Goal: Check status: Check status

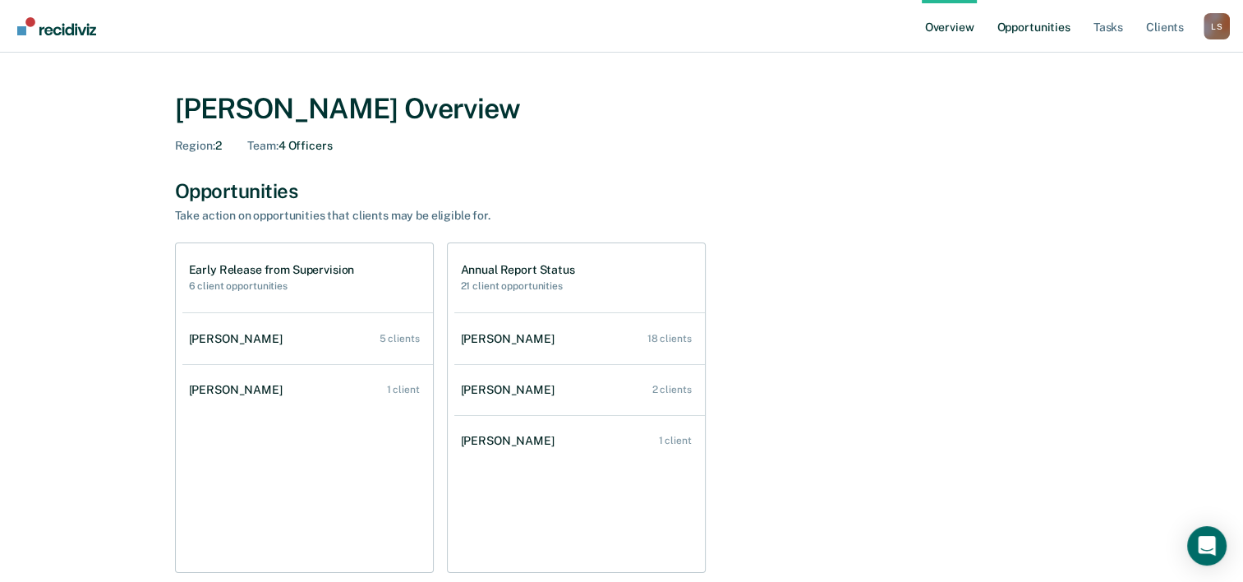
click at [1017, 32] on link "Opportunities" at bounding box center [1033, 26] width 80 height 53
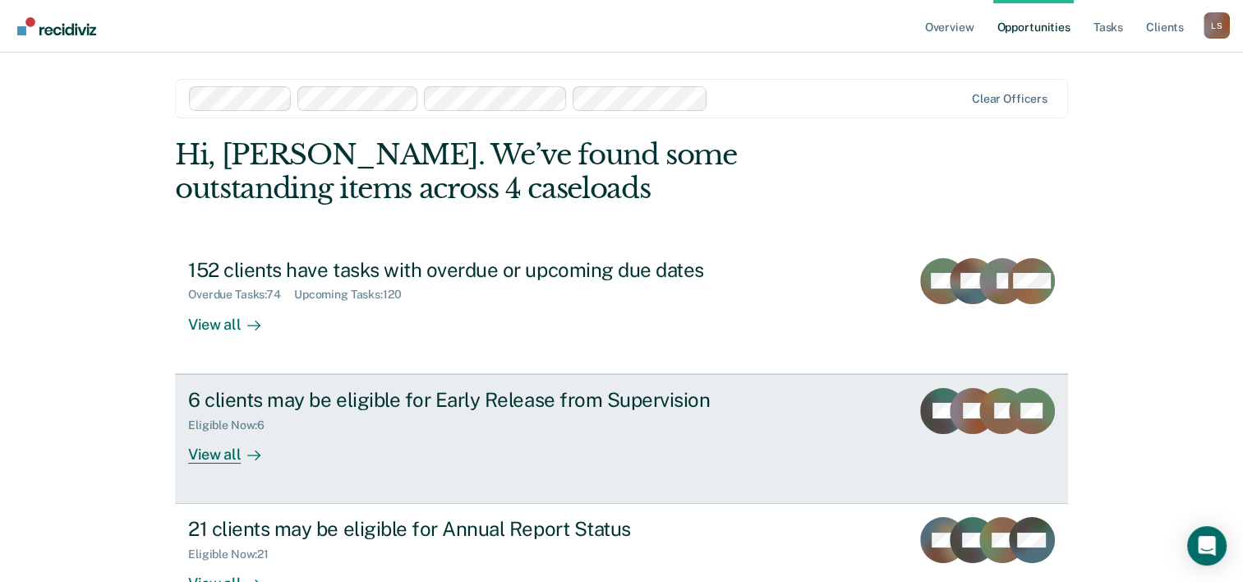
click at [214, 458] on div "View all" at bounding box center [234, 447] width 92 height 32
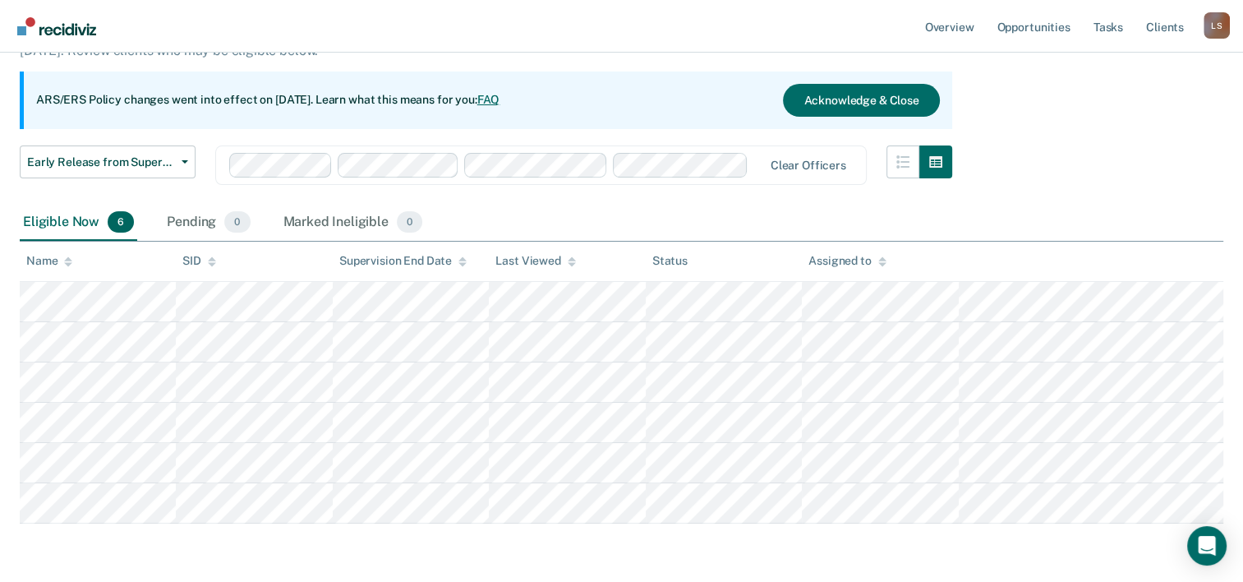
scroll to position [108, 0]
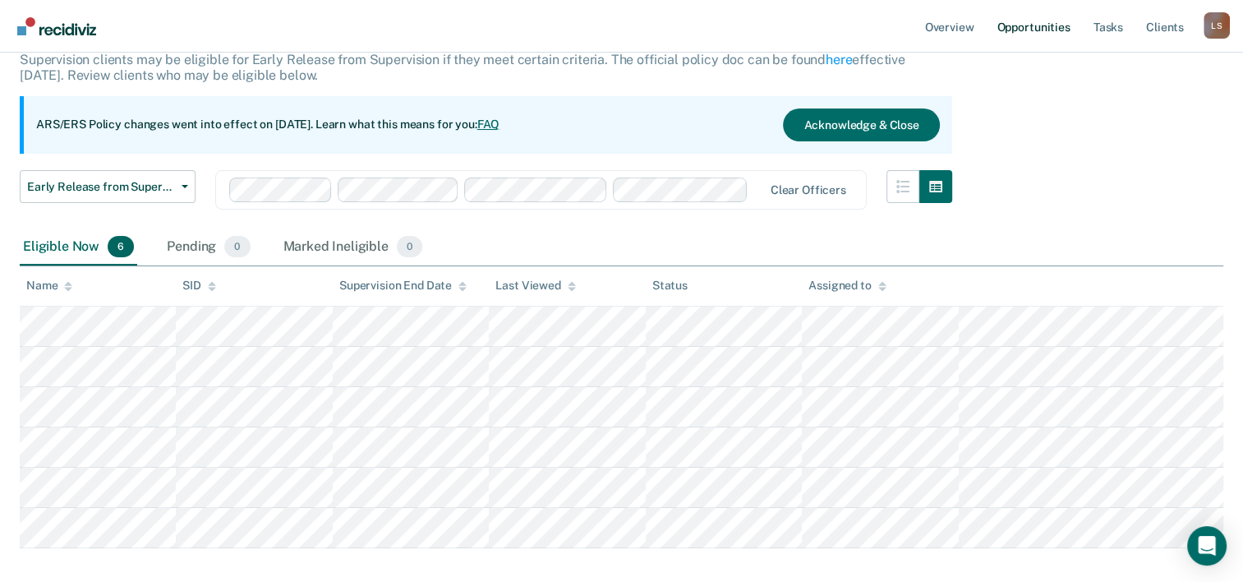
click at [1043, 31] on link "Opportunities" at bounding box center [1033, 26] width 80 height 53
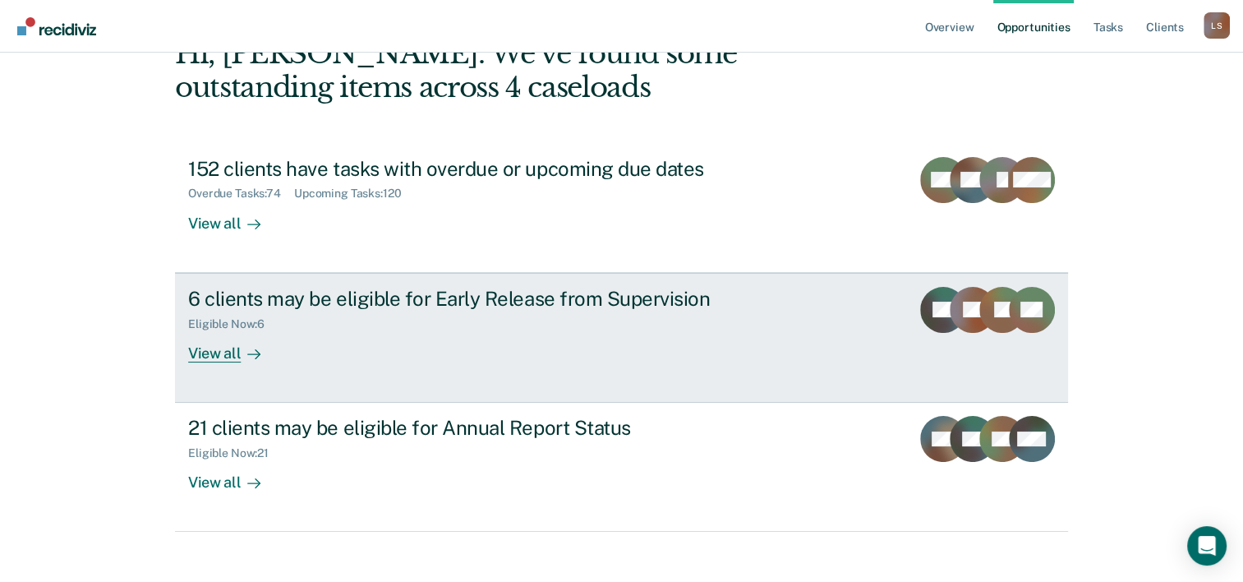
scroll to position [116, 0]
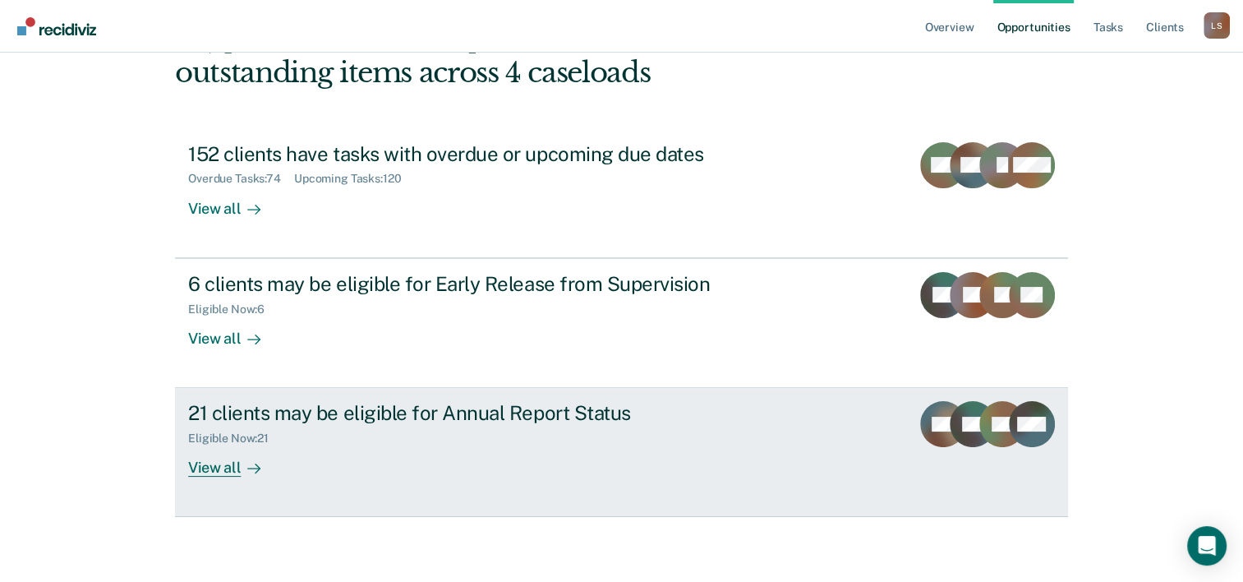
click at [205, 463] on div "View all" at bounding box center [234, 461] width 92 height 32
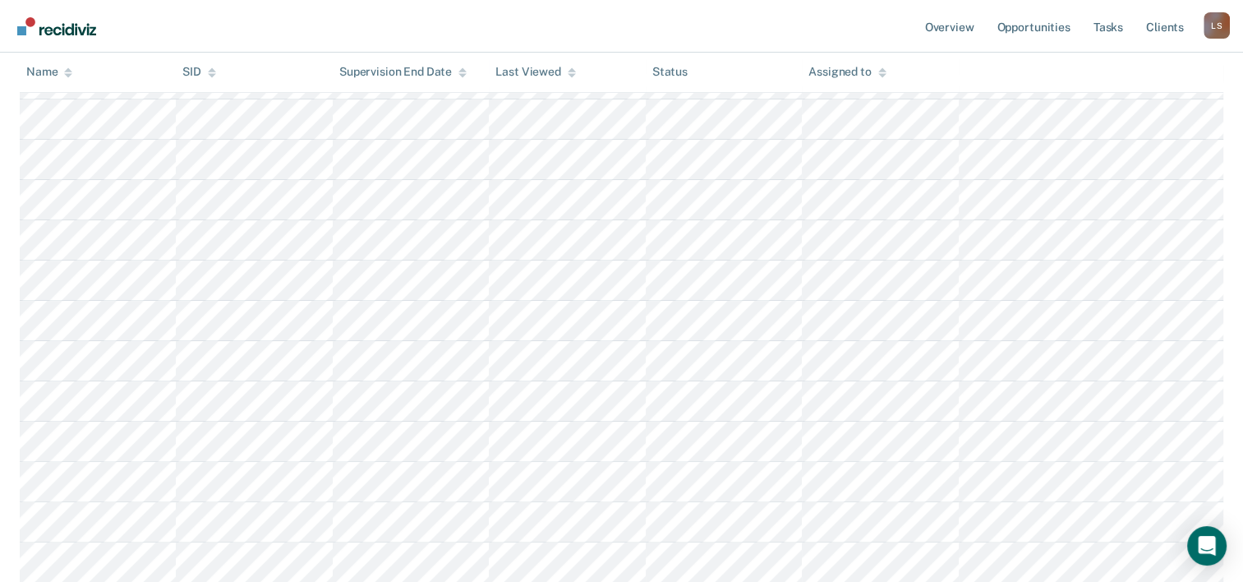
scroll to position [384, 0]
